Goal: Task Accomplishment & Management: Manage account settings

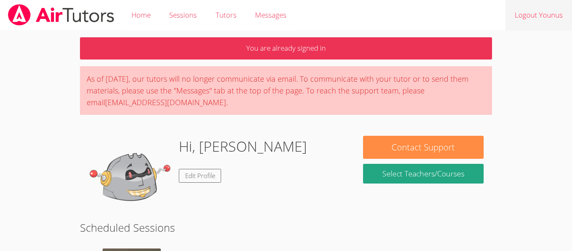
click at [548, 14] on link "Logout Younus" at bounding box center [538, 15] width 67 height 31
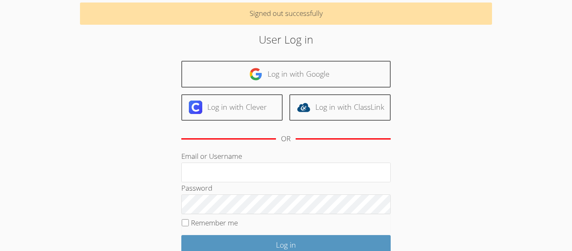
scroll to position [36, 0]
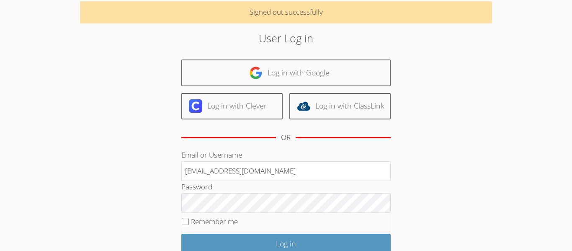
click at [299, 164] on input "[EMAIL_ADDRESS][DOMAIN_NAME]" at bounding box center [285, 171] width 209 height 20
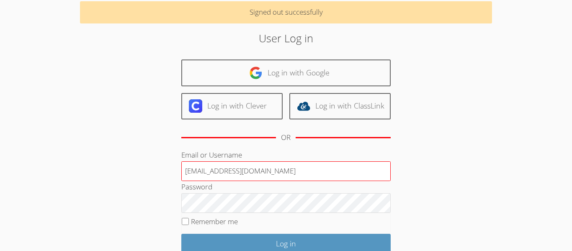
click at [301, 171] on input "[EMAIL_ADDRESS][DOMAIN_NAME]" at bounding box center [285, 171] width 209 height 20
click at [232, 172] on input "[EMAIL_ADDRESS][DOMAIN_NAME]" at bounding box center [285, 171] width 209 height 20
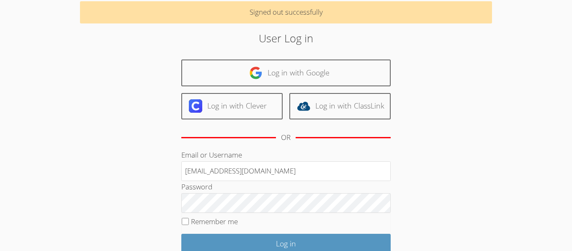
type input "[EMAIL_ADDRESS][DOMAIN_NAME]"
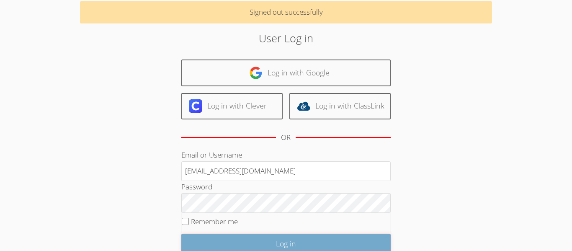
click at [254, 244] on input "Log in" at bounding box center [285, 244] width 209 height 20
